Goal: Navigation & Orientation: Find specific page/section

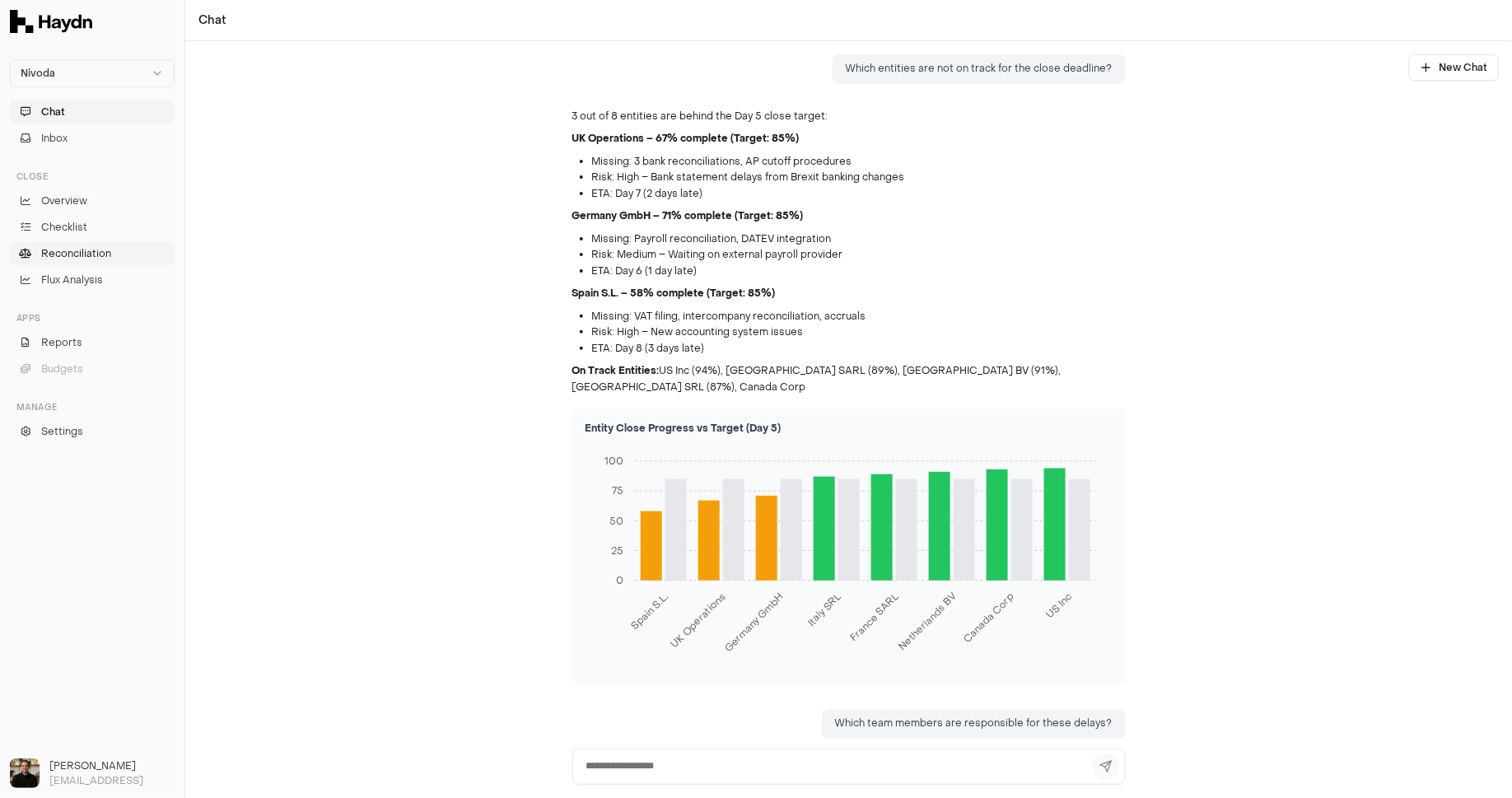
scroll to position [790, 0]
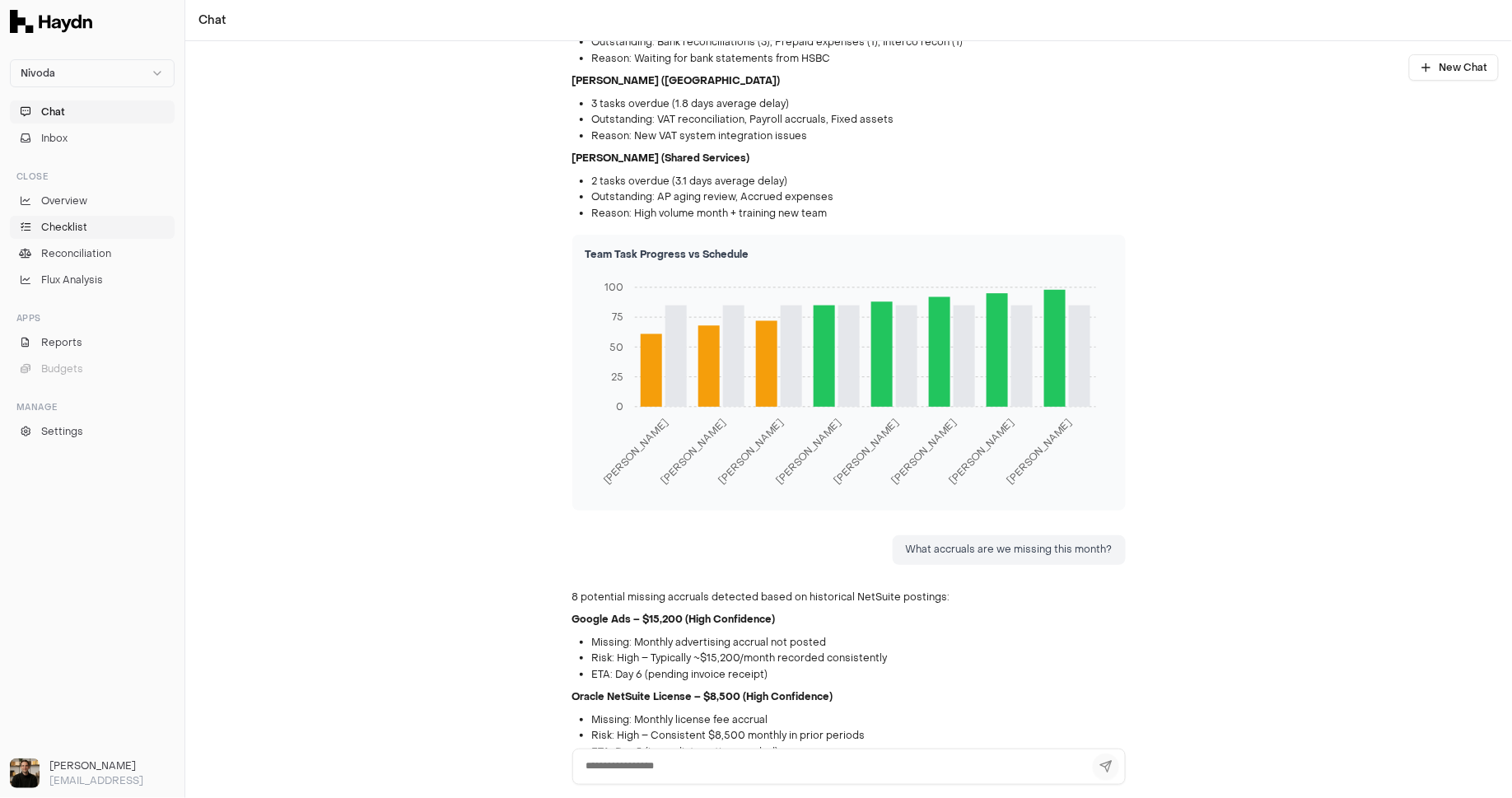
click at [95, 230] on link "Checklist" at bounding box center [92, 227] width 164 height 23
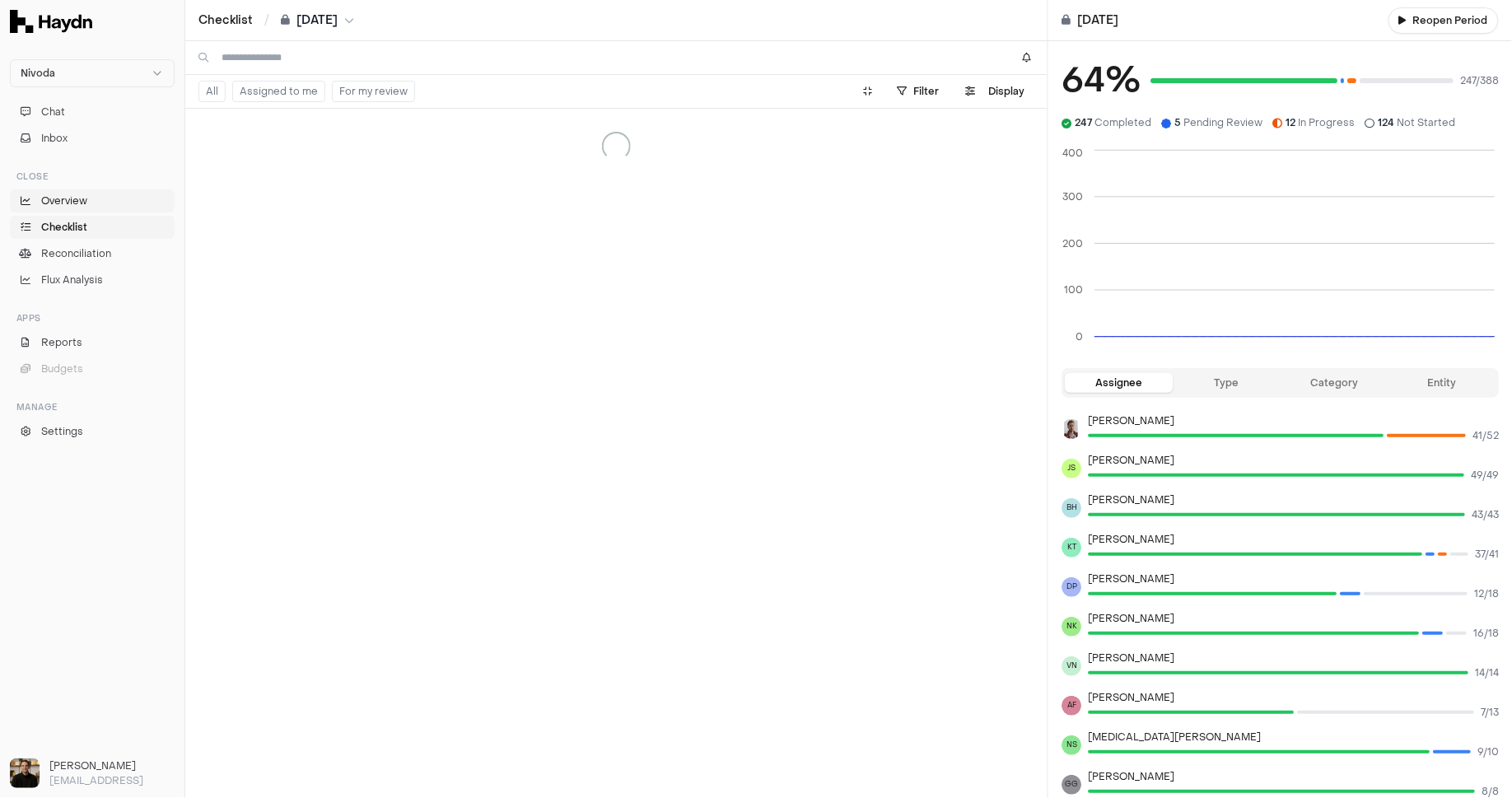
click at [80, 202] on span "Overview" at bounding box center [65, 200] width 46 height 15
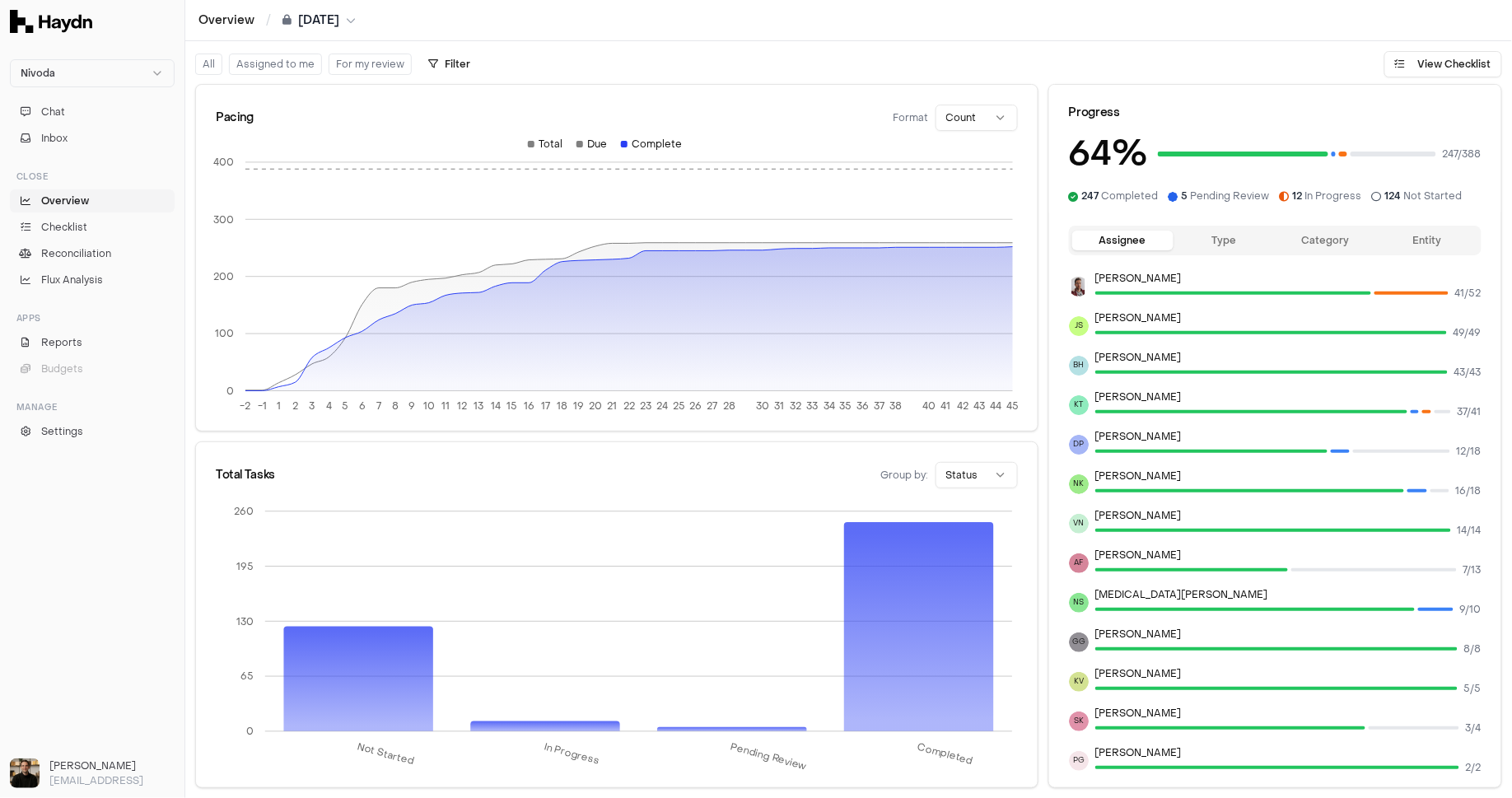
click at [1222, 242] on button "Type" at bounding box center [1224, 240] width 102 height 19
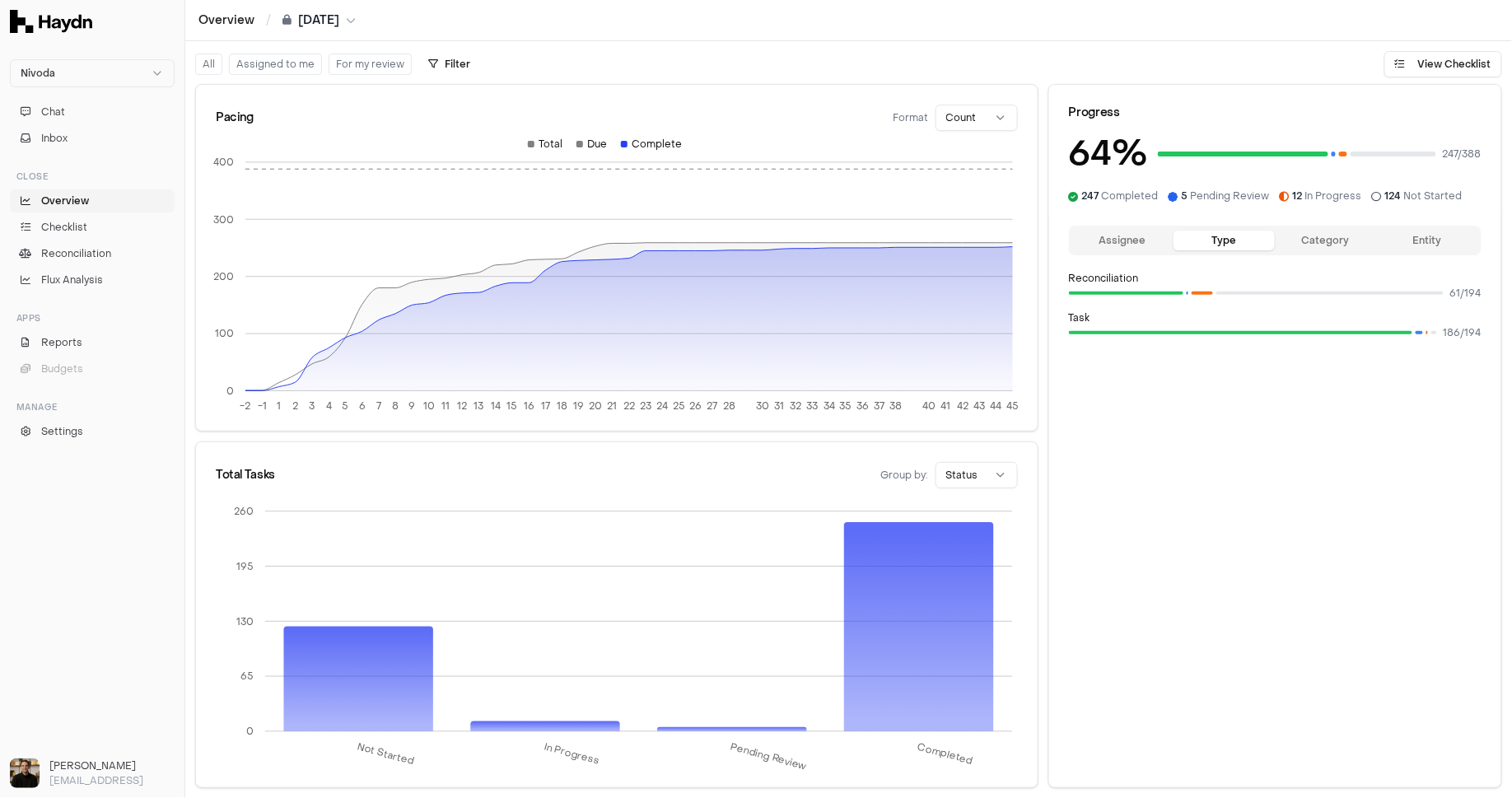
click at [1296, 235] on button "Category" at bounding box center [1325, 240] width 102 height 19
click at [1112, 238] on button "Assignee" at bounding box center [1123, 240] width 102 height 19
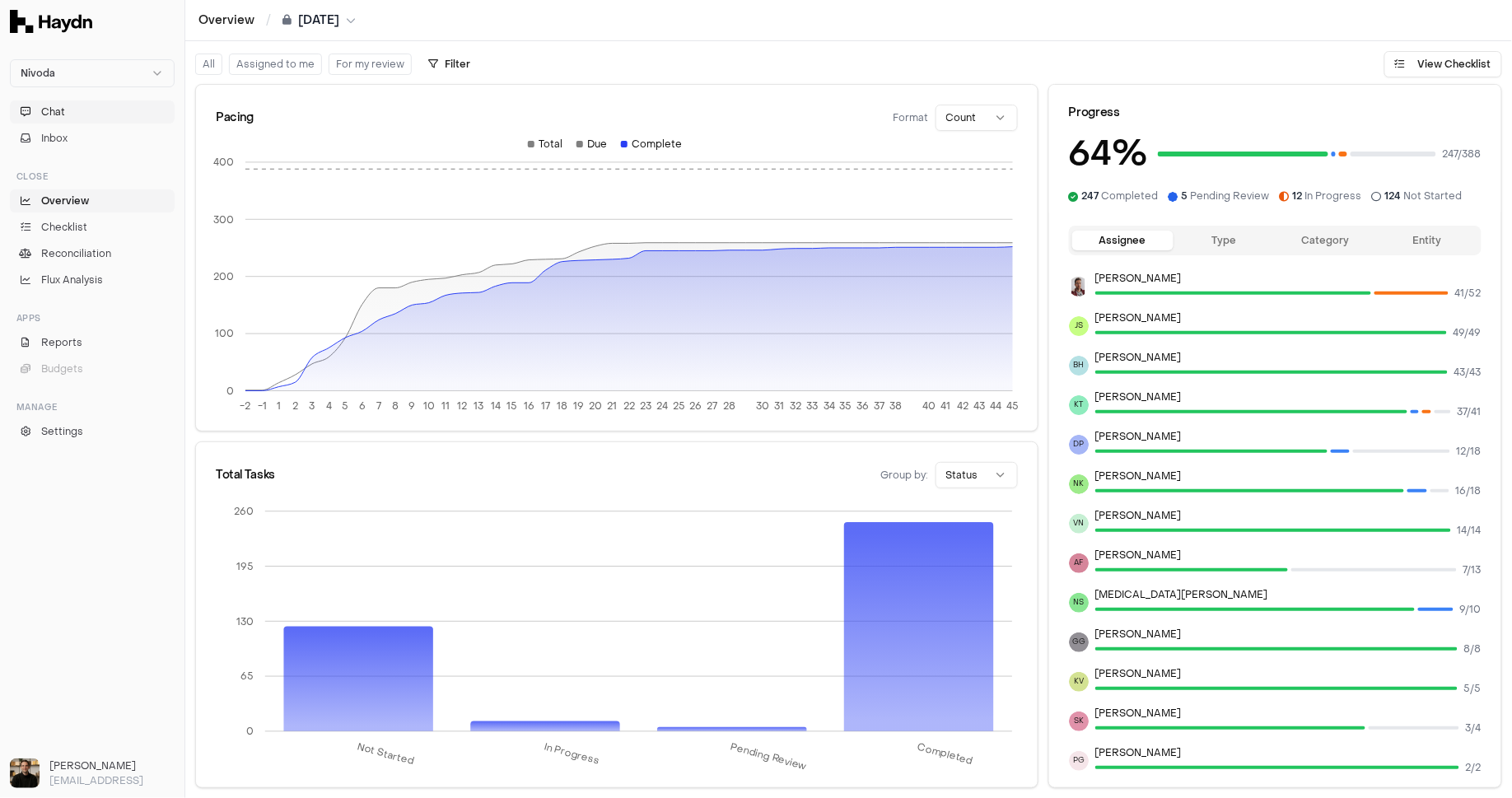
click at [58, 103] on button "Chat" at bounding box center [92, 112] width 164 height 23
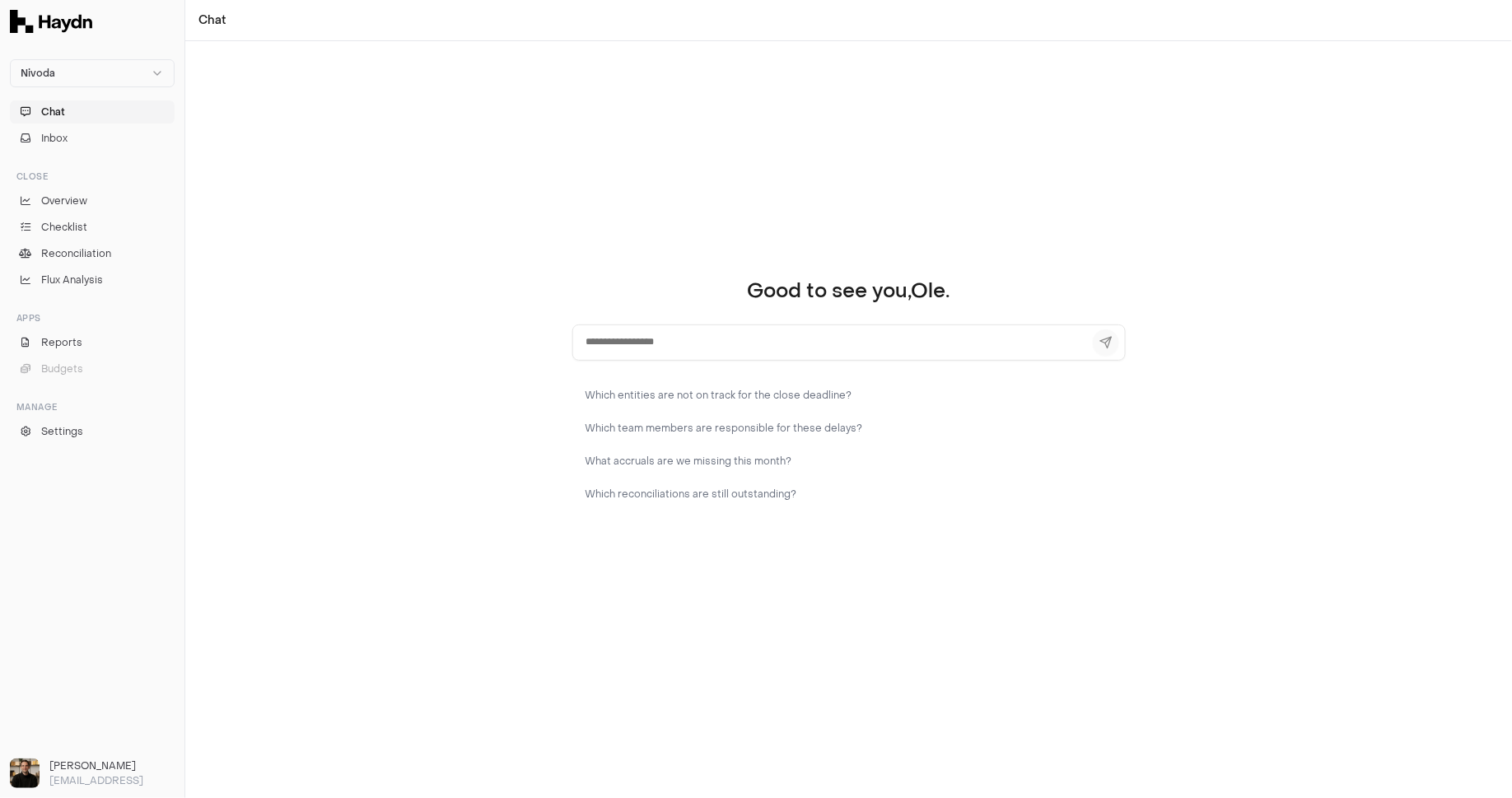
click at [461, 347] on div "Good to see you, [PERSON_NAME] . Which entities are not on track for the close …" at bounding box center [849, 420] width 1327 height 757
